Goal: Check status

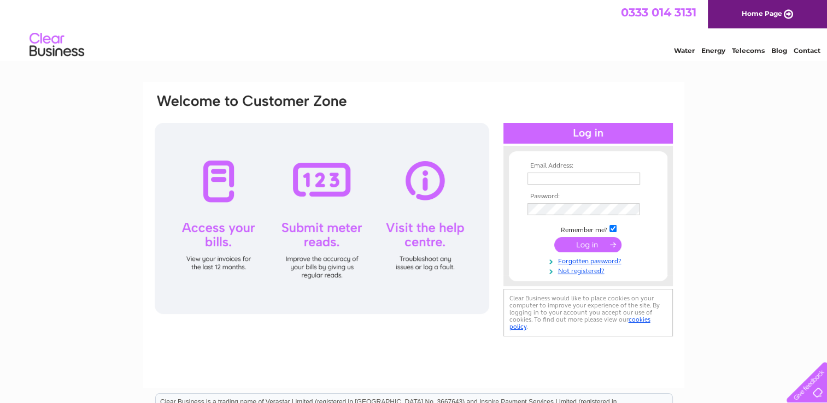
type input "[PERSON_NAME][EMAIL_ADDRESS][DOMAIN_NAME]"
click at [588, 244] on input "submit" at bounding box center [587, 244] width 67 height 15
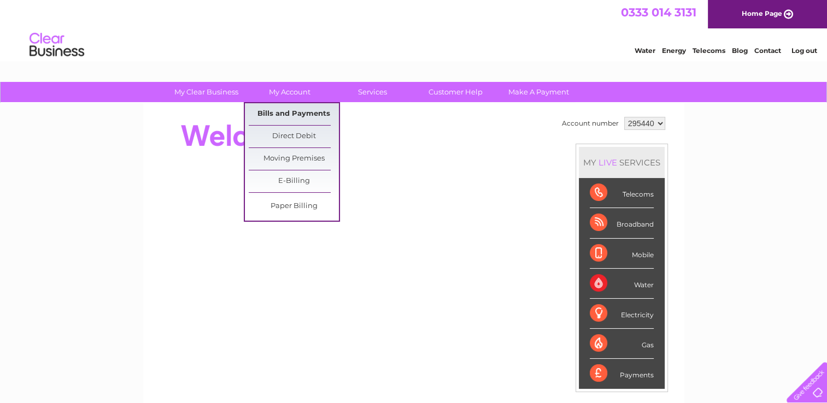
click at [297, 110] on link "Bills and Payments" at bounding box center [294, 114] width 90 height 22
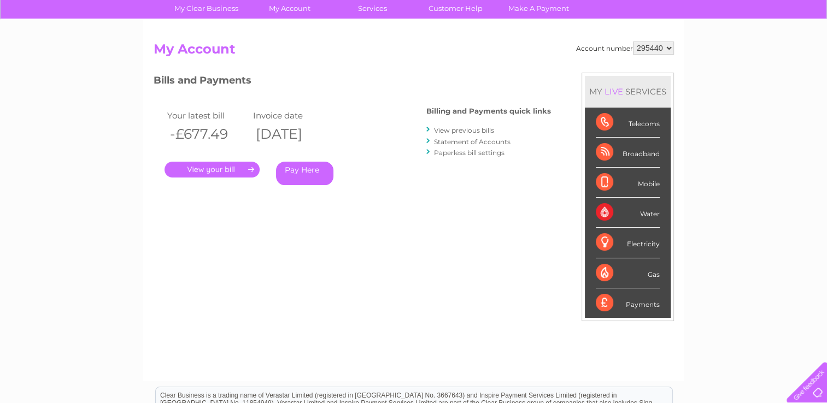
scroll to position [22, 0]
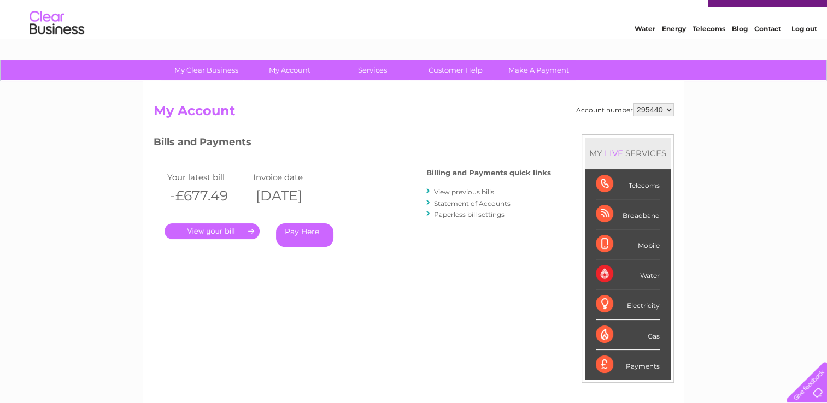
click at [210, 227] on link "." at bounding box center [212, 232] width 95 height 16
